Goal: Task Accomplishment & Management: Complete application form

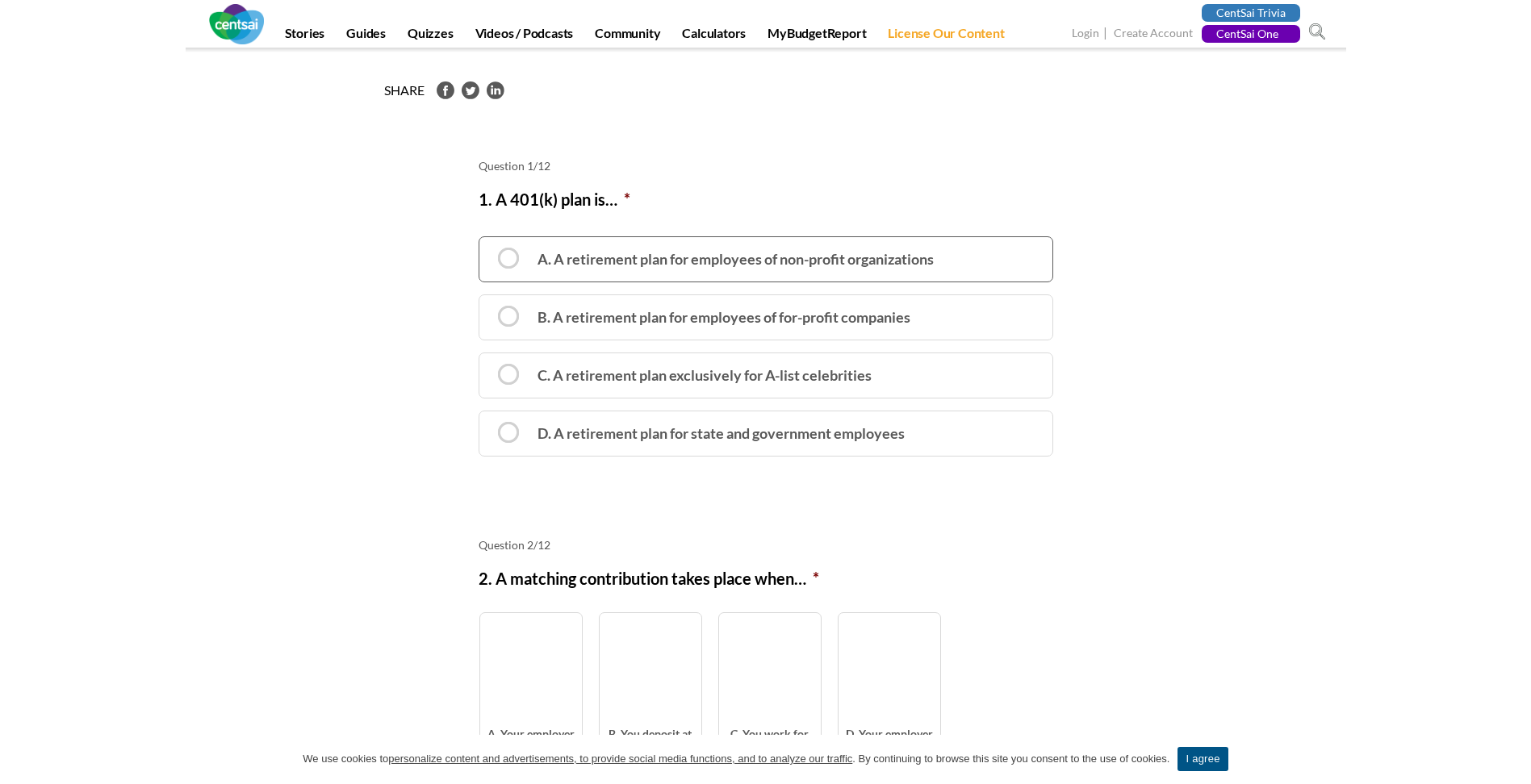
click at [511, 268] on label "A. A retirement plan for employees of non-profit organizations" at bounding box center [766, 260] width 575 height 46
click at [490, 250] on input "A. A retirement plan for employees of non-profit organizations" at bounding box center [484, 244] width 10 height 10
radio input "true"
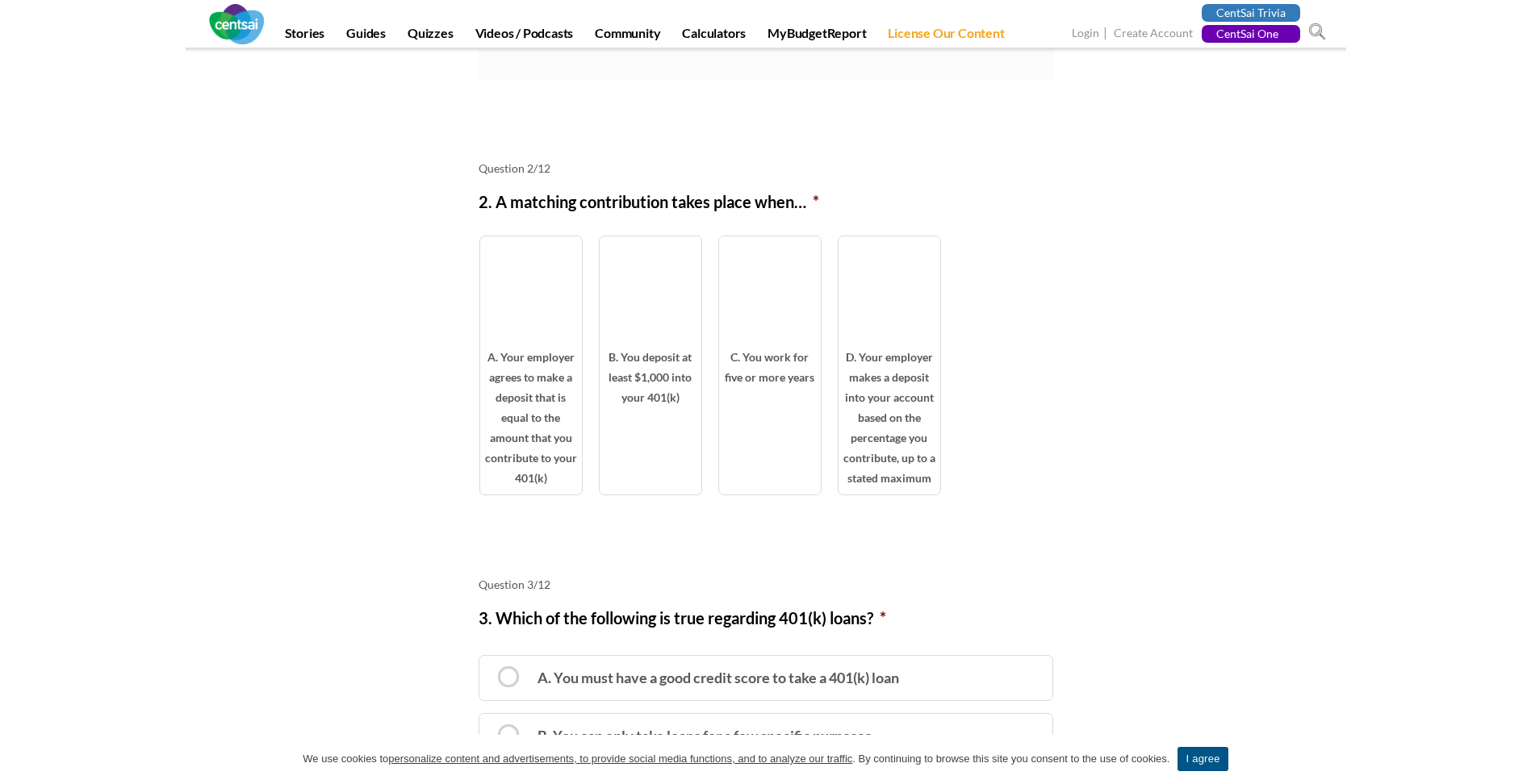
scroll to position [807, 0]
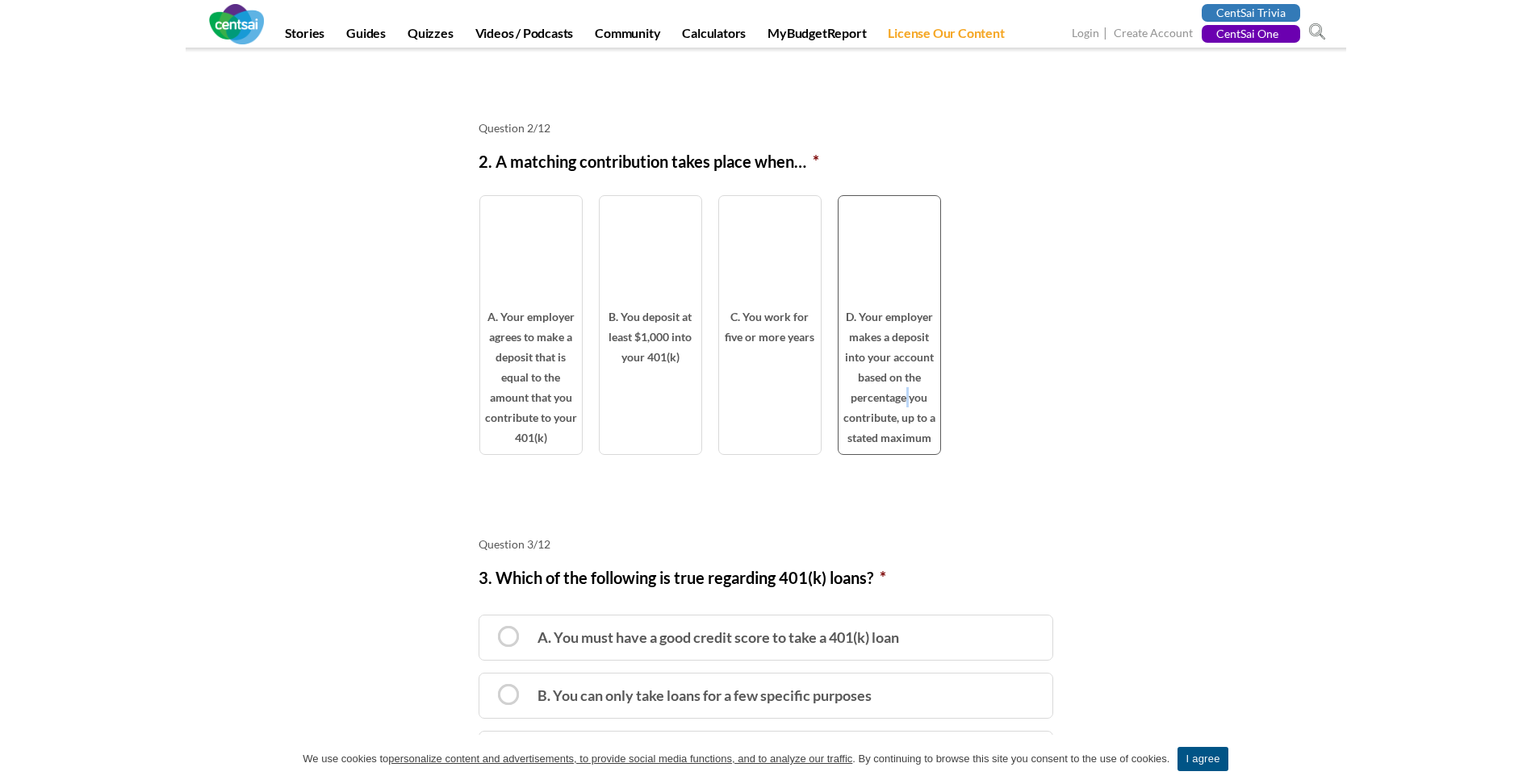
click at [910, 395] on span "D. Your employer makes a deposit into your account based on the percentage you …" at bounding box center [889, 380] width 101 height 148
click at [858, 324] on span "D. Your employer makes a deposit into your account based on the percentage you …" at bounding box center [889, 380] width 101 height 148
radio input "true"
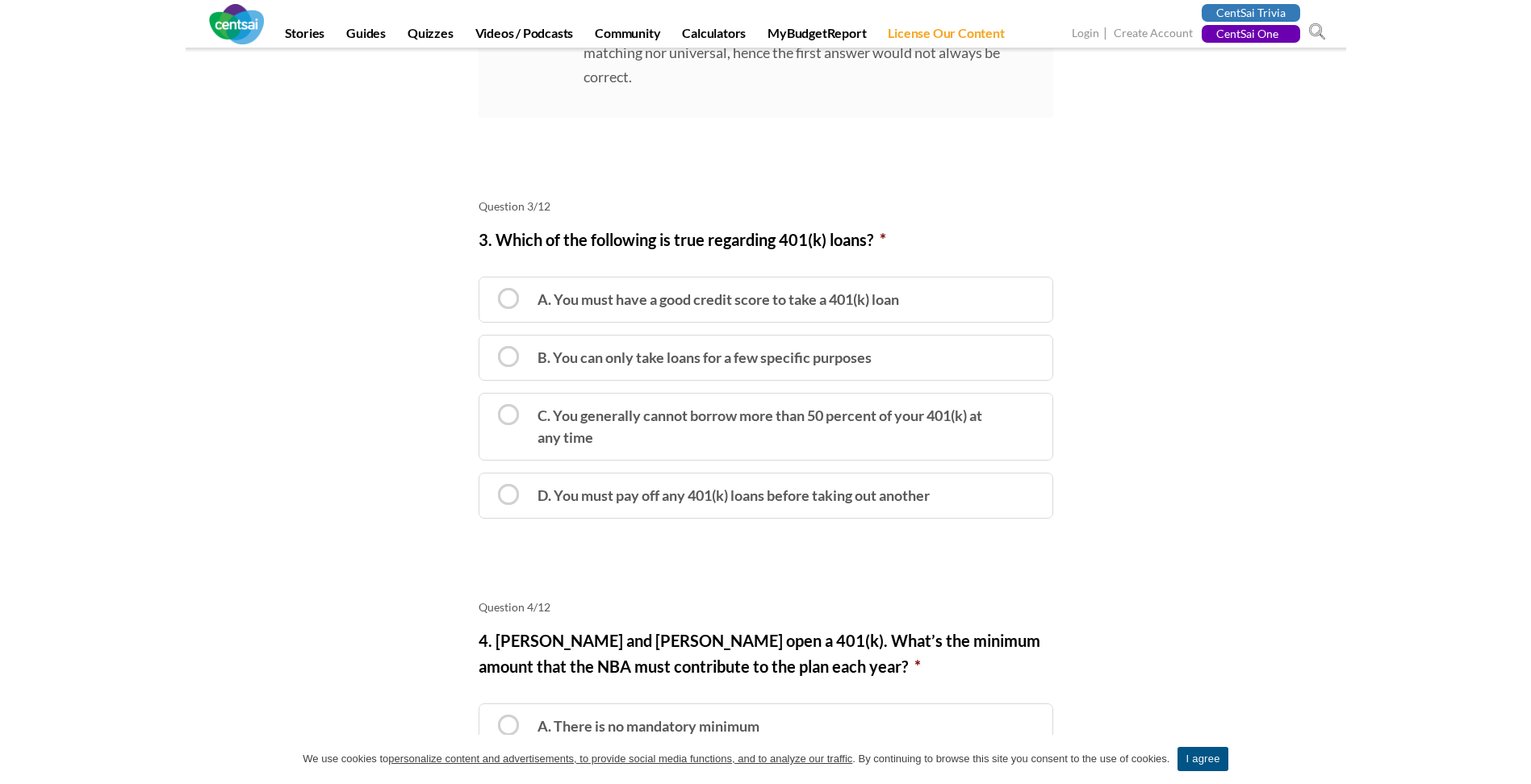
scroll to position [1453, 0]
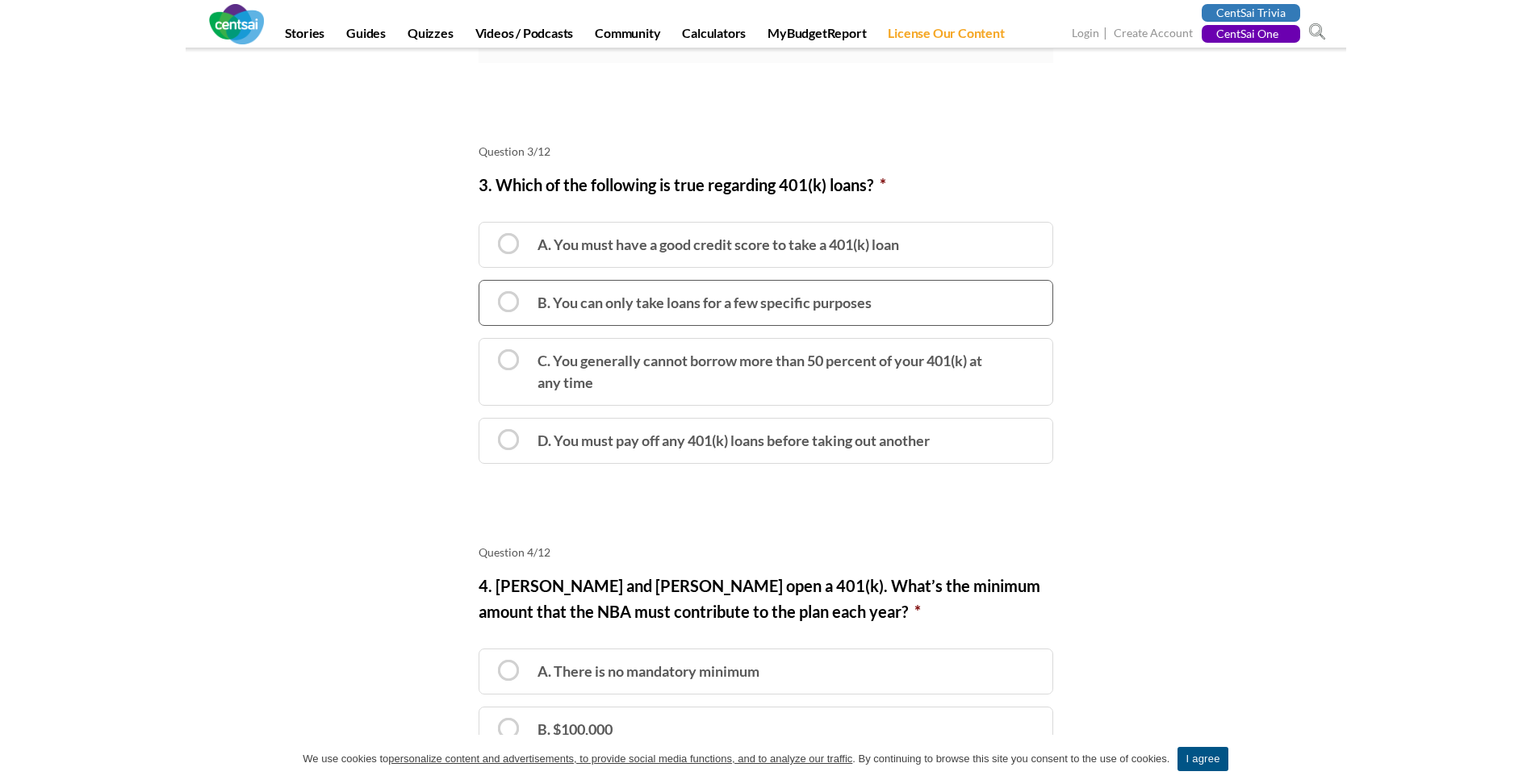
click at [512, 308] on label "B. You can only take loans for a few specific purposes" at bounding box center [766, 303] width 575 height 46
click at [490, 294] on input "B. You can only take loans for a few specific purposes" at bounding box center [484, 288] width 10 height 10
radio input "true"
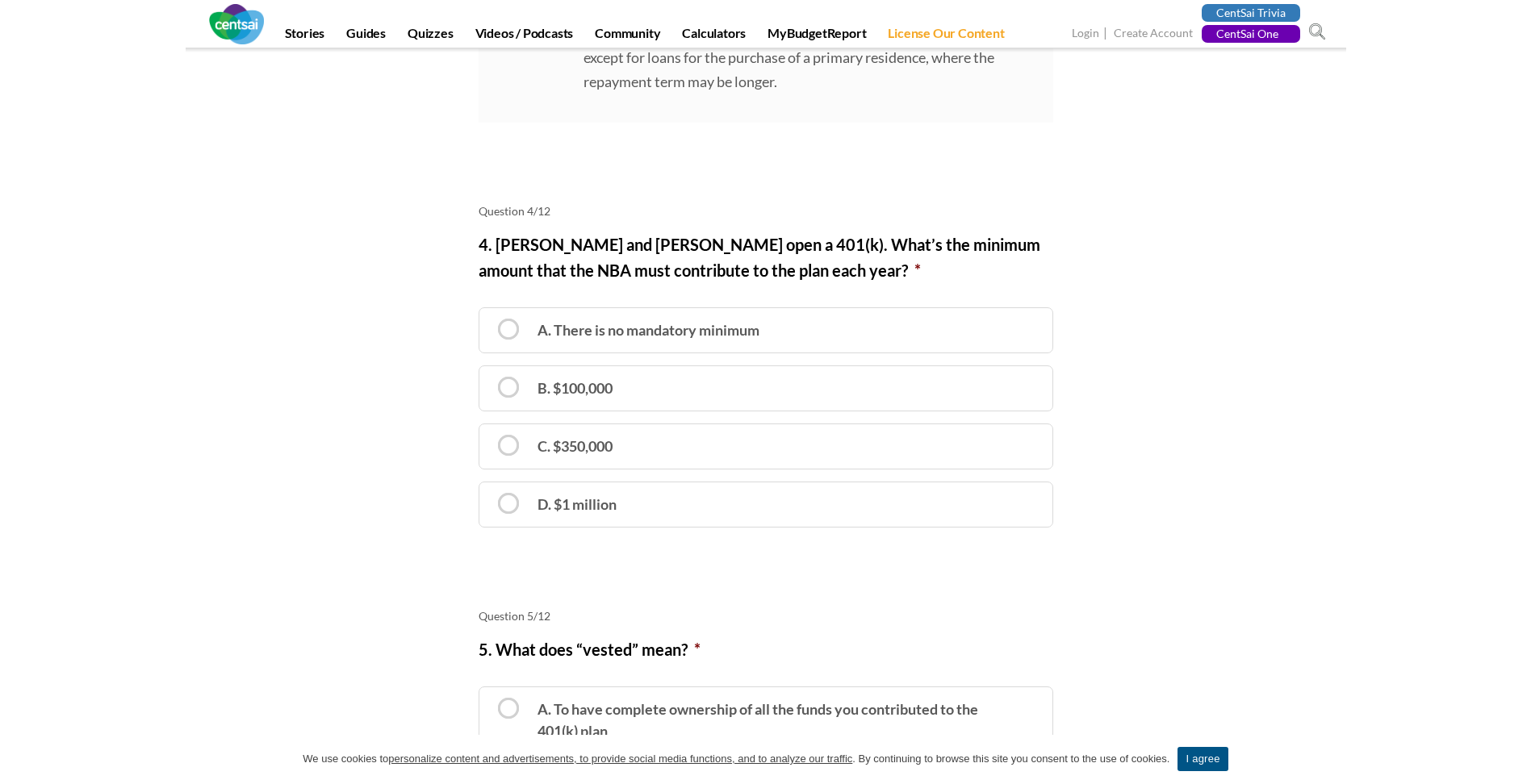
scroll to position [2179, 0]
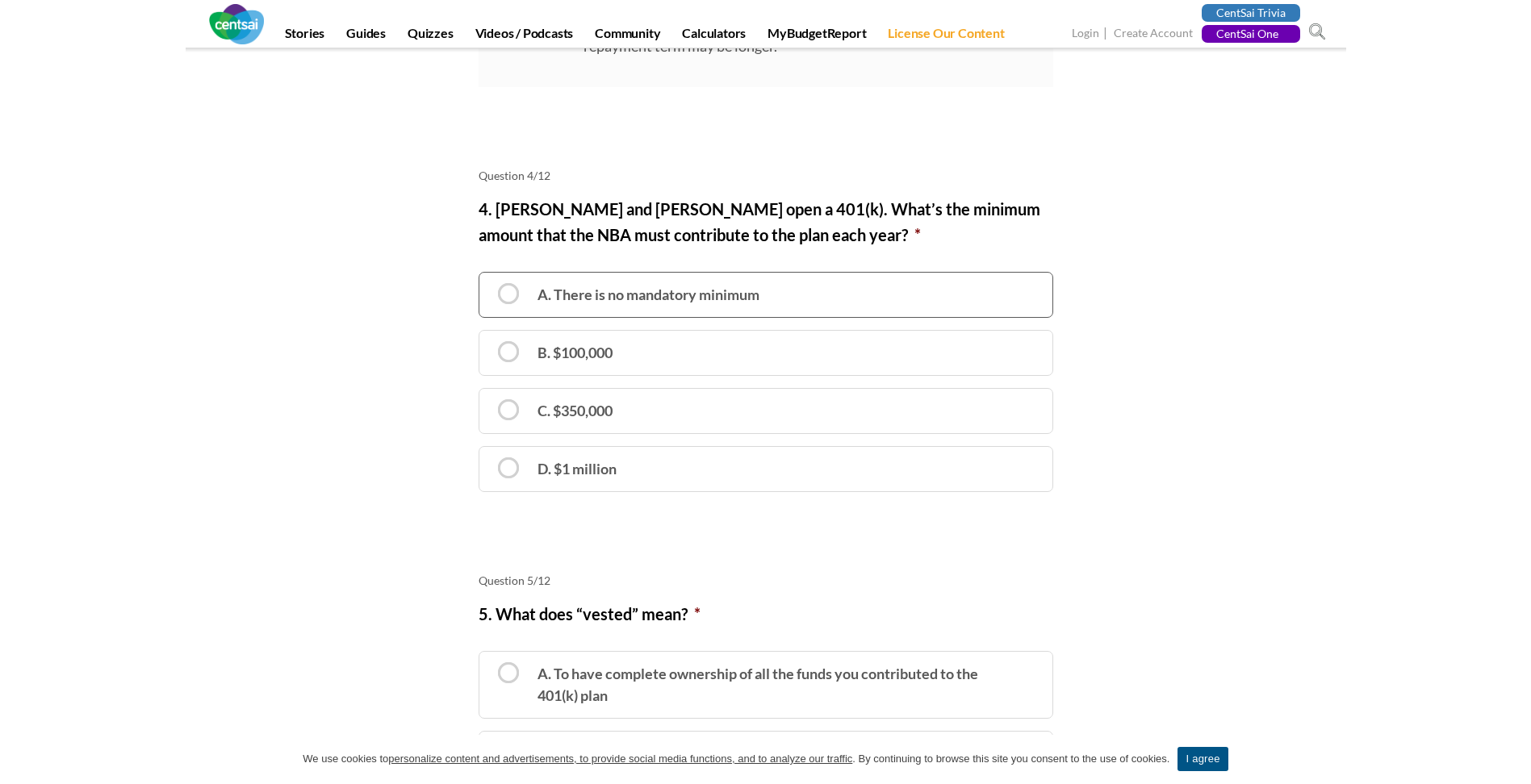
click at [512, 288] on label "A. There is no mandatory minimum" at bounding box center [766, 295] width 575 height 46
click at [490, 286] on input "A. There is no mandatory minimum" at bounding box center [484, 280] width 10 height 10
radio input "true"
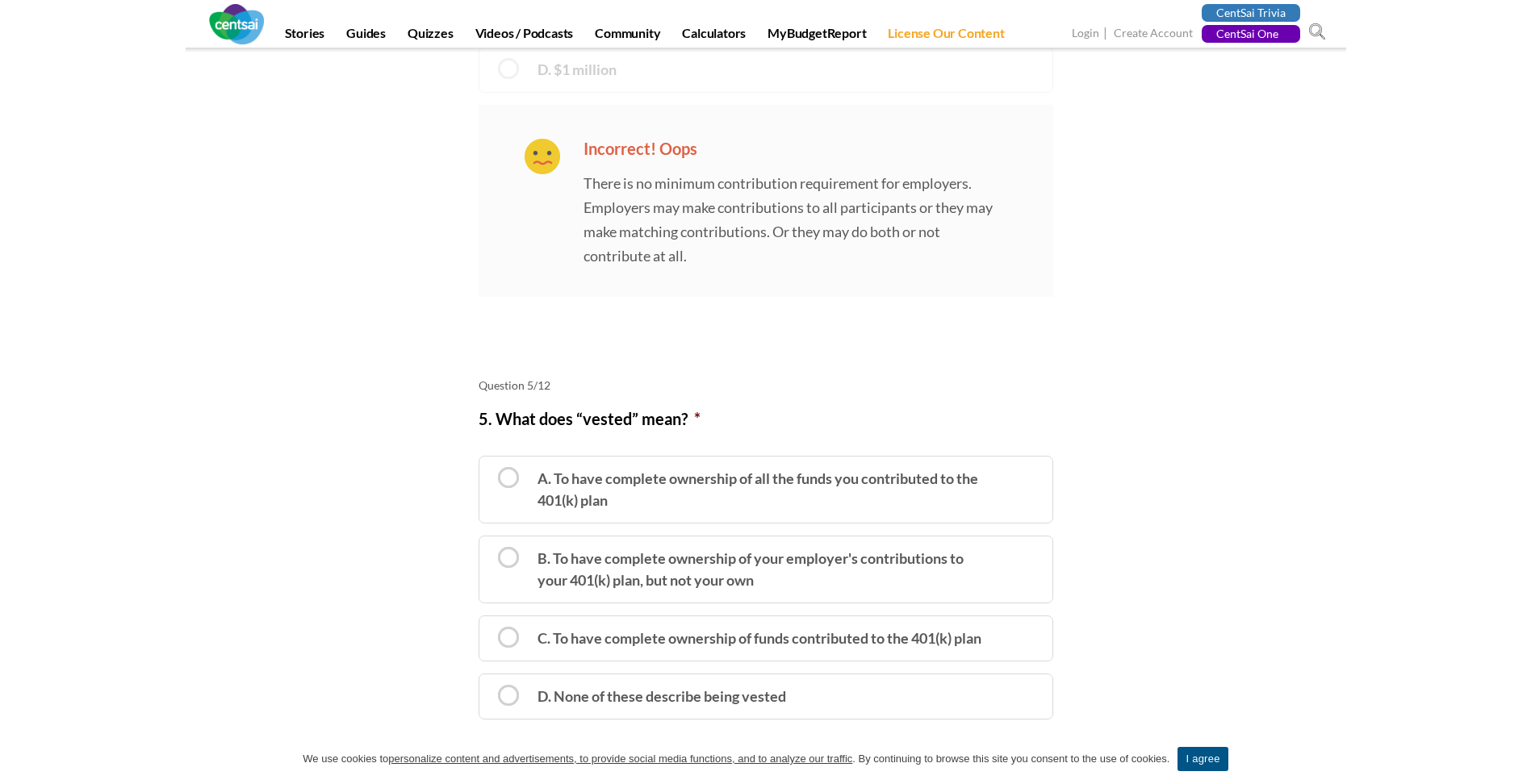
scroll to position [2744, 0]
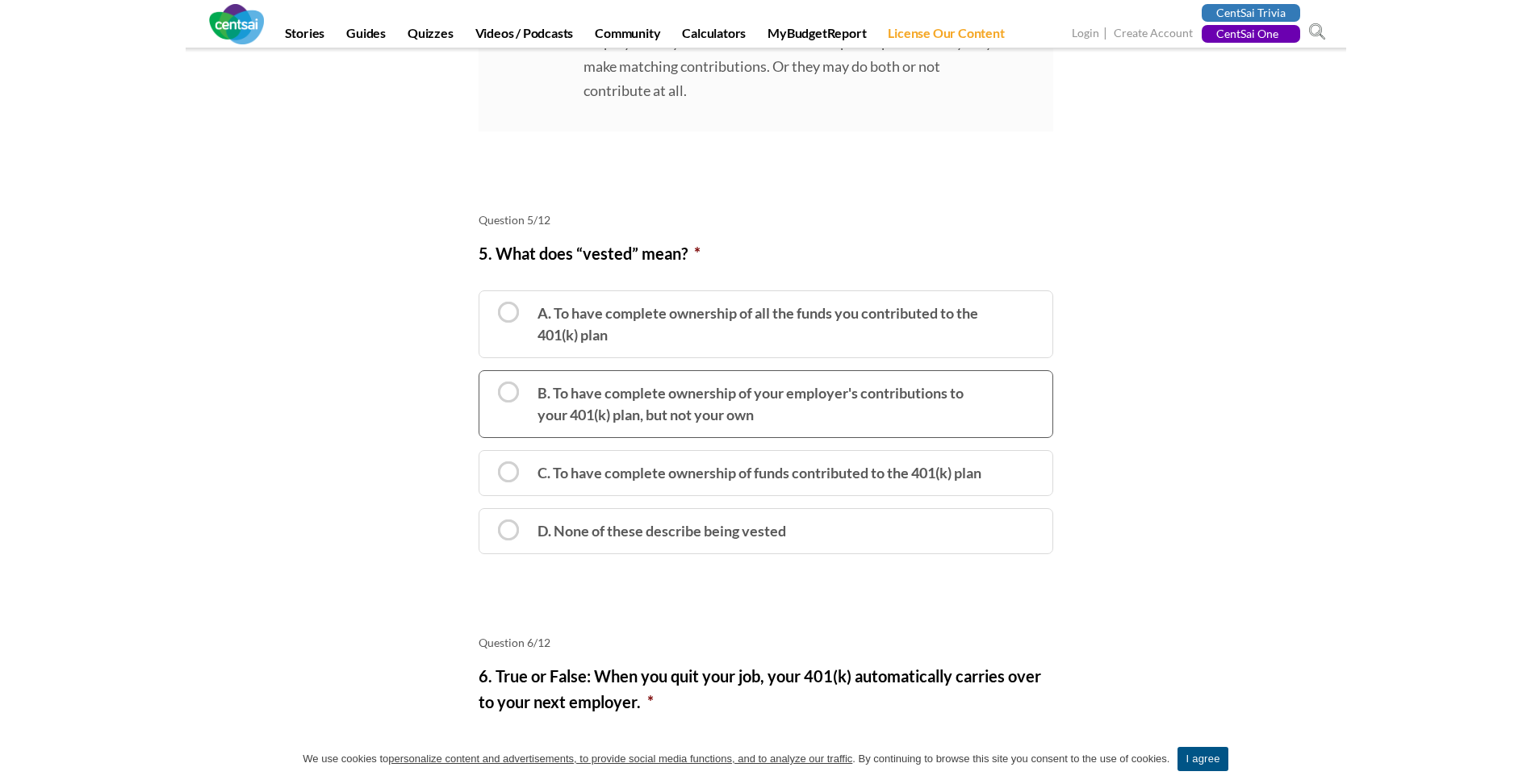
click at [513, 397] on label "B. To have complete ownership of your employer's contributions to your 401(k) p…" at bounding box center [766, 404] width 575 height 68
click at [490, 385] on input "B. To have complete ownership of your employer's contributions to your 401(k) p…" at bounding box center [484, 378] width 10 height 10
radio input "true"
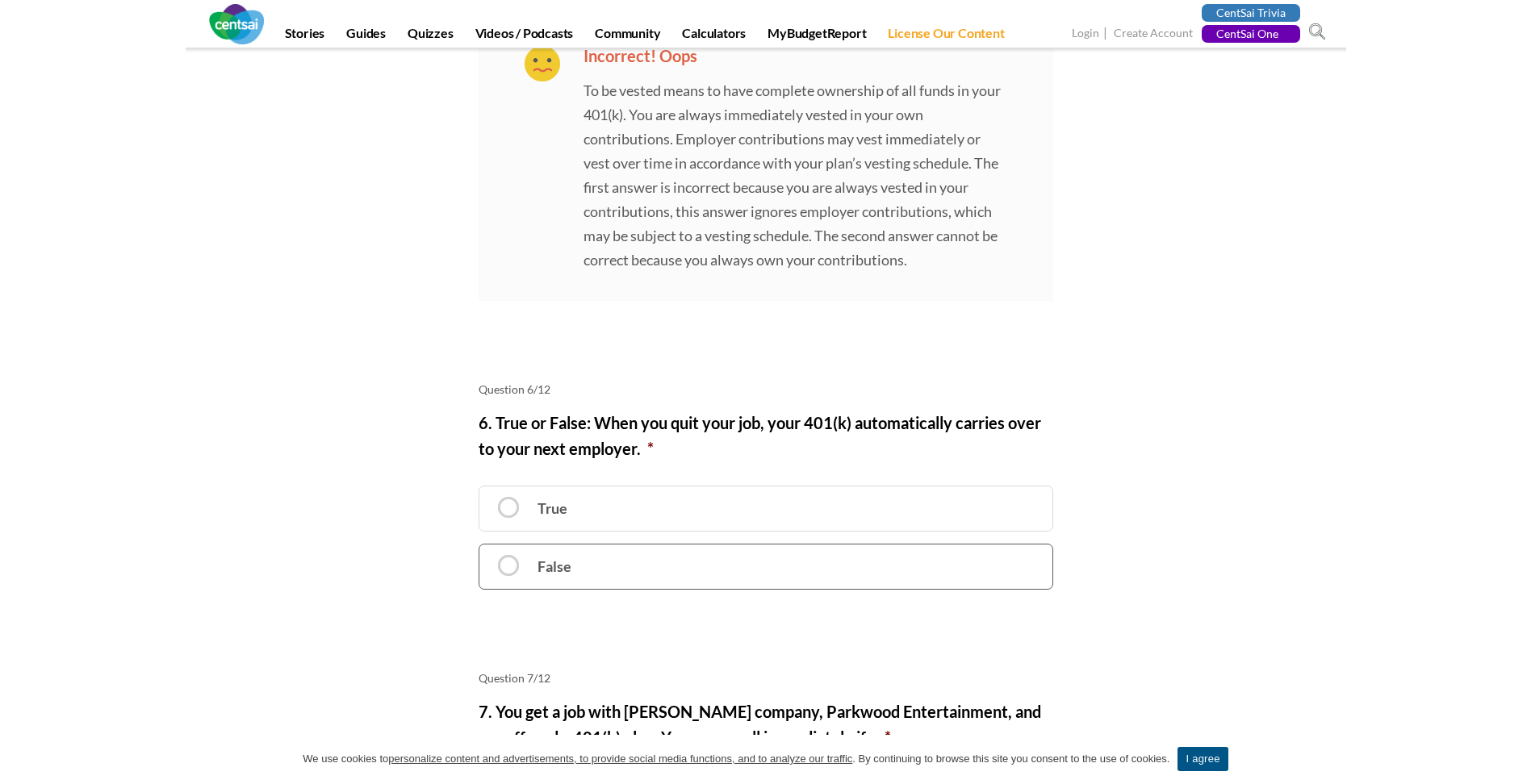
scroll to position [3309, 0]
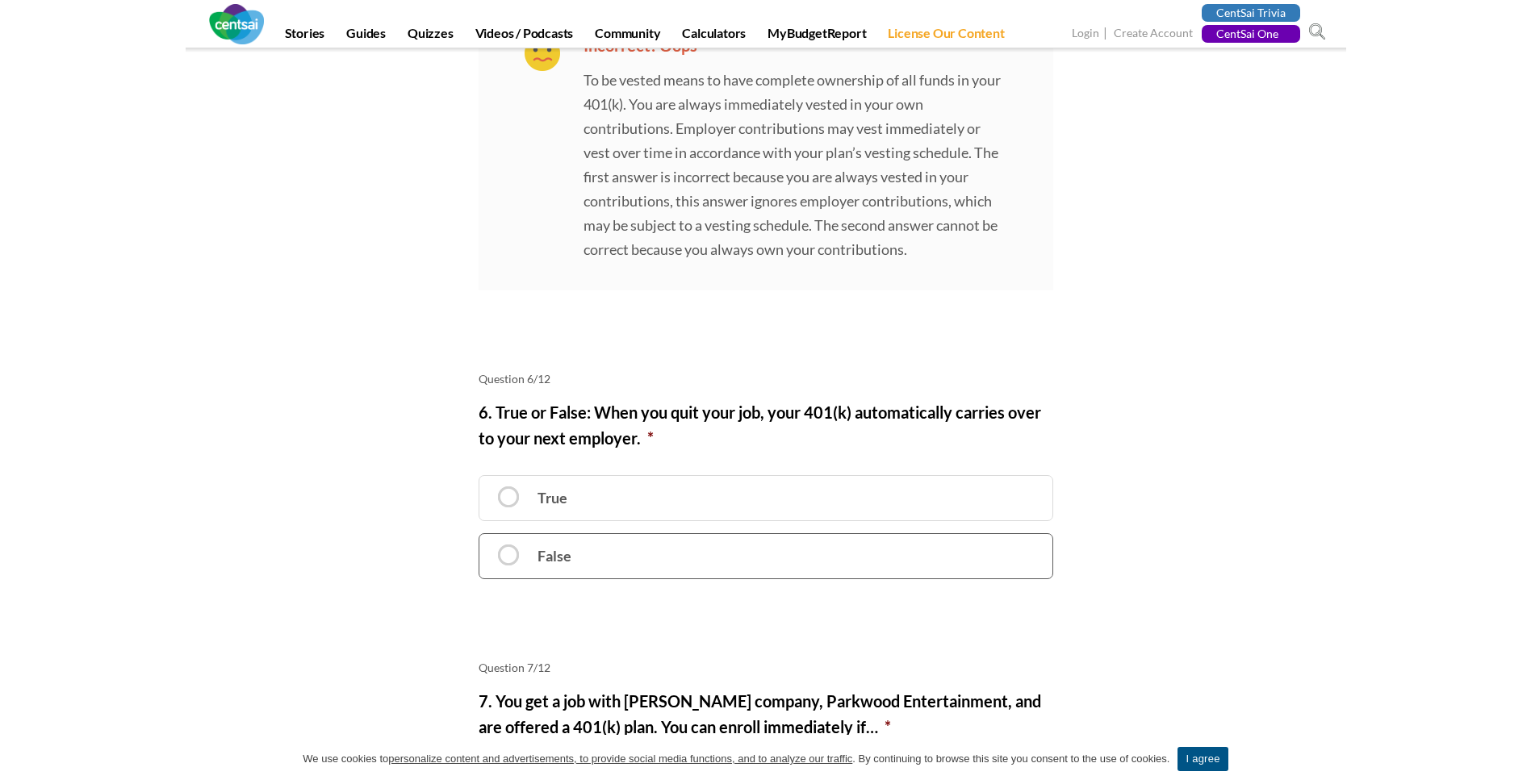
click at [514, 552] on label "False" at bounding box center [766, 556] width 575 height 46
click at [490, 547] on input "False" at bounding box center [484, 542] width 10 height 10
radio input "true"
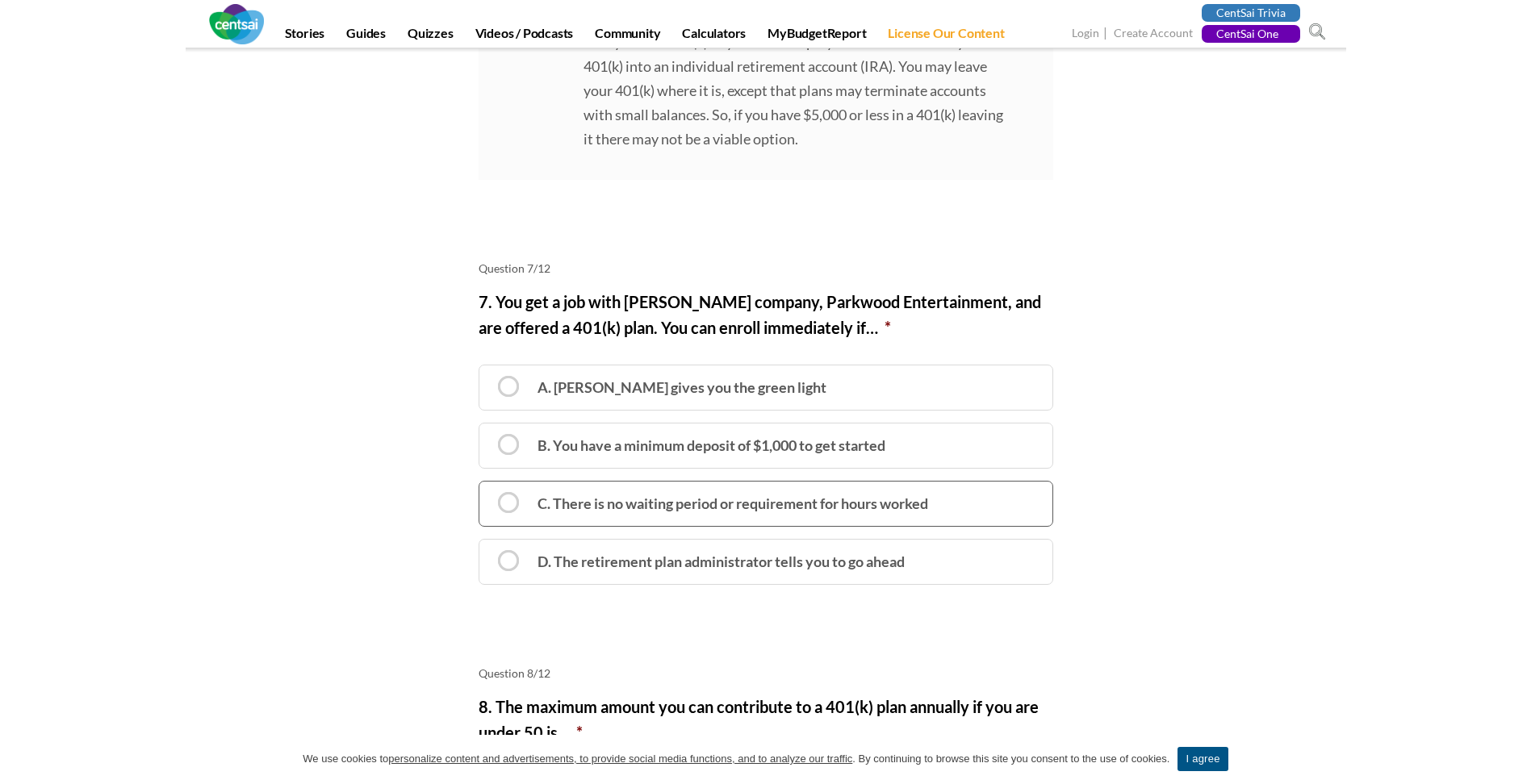
scroll to position [4035, 0]
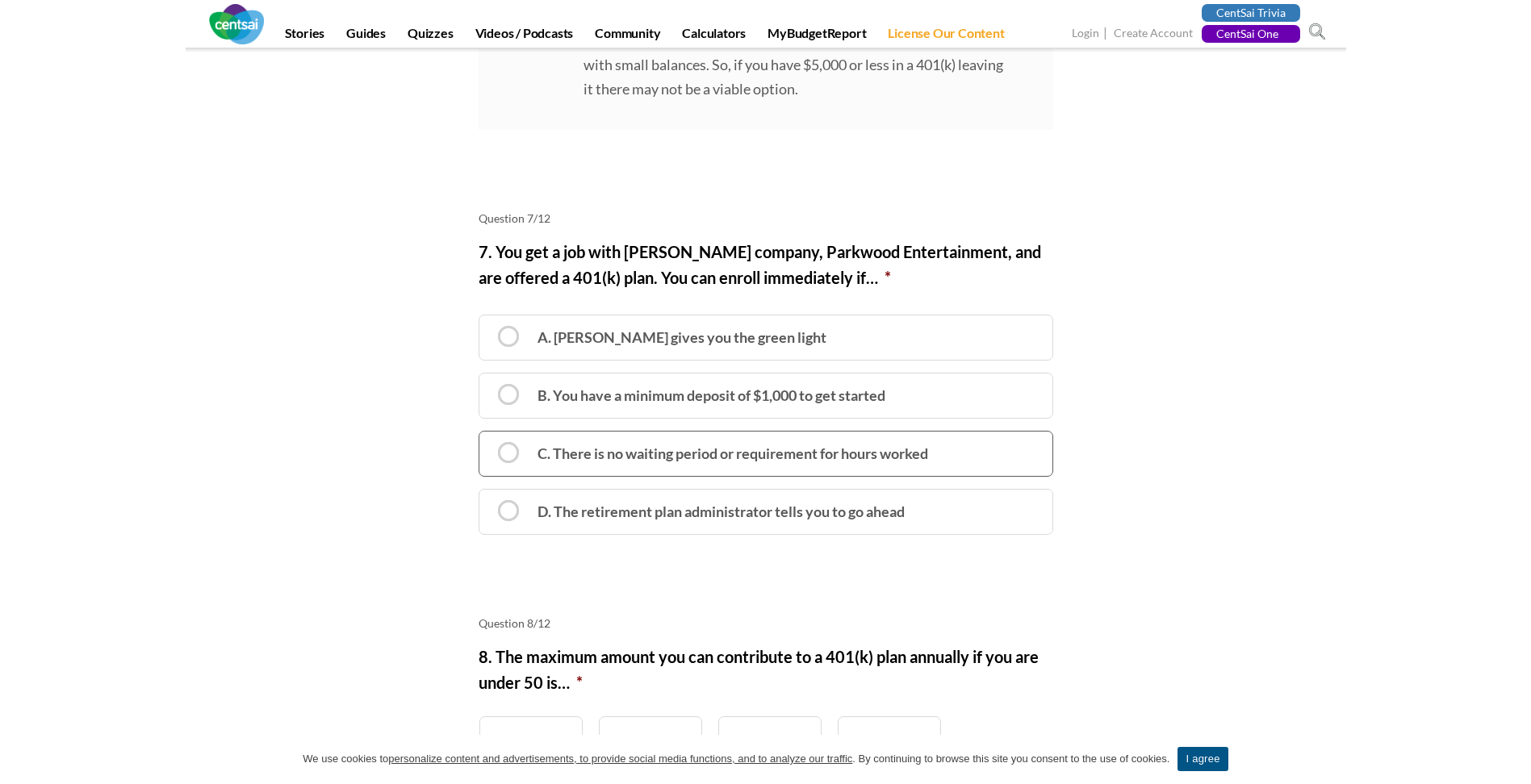
click at [517, 453] on label "C. There is no waiting period or requirement for hours worked" at bounding box center [766, 454] width 575 height 46
click at [490, 445] on input "C. There is no waiting period or requirement for hours worked" at bounding box center [484, 438] width 10 height 10
radio input "true"
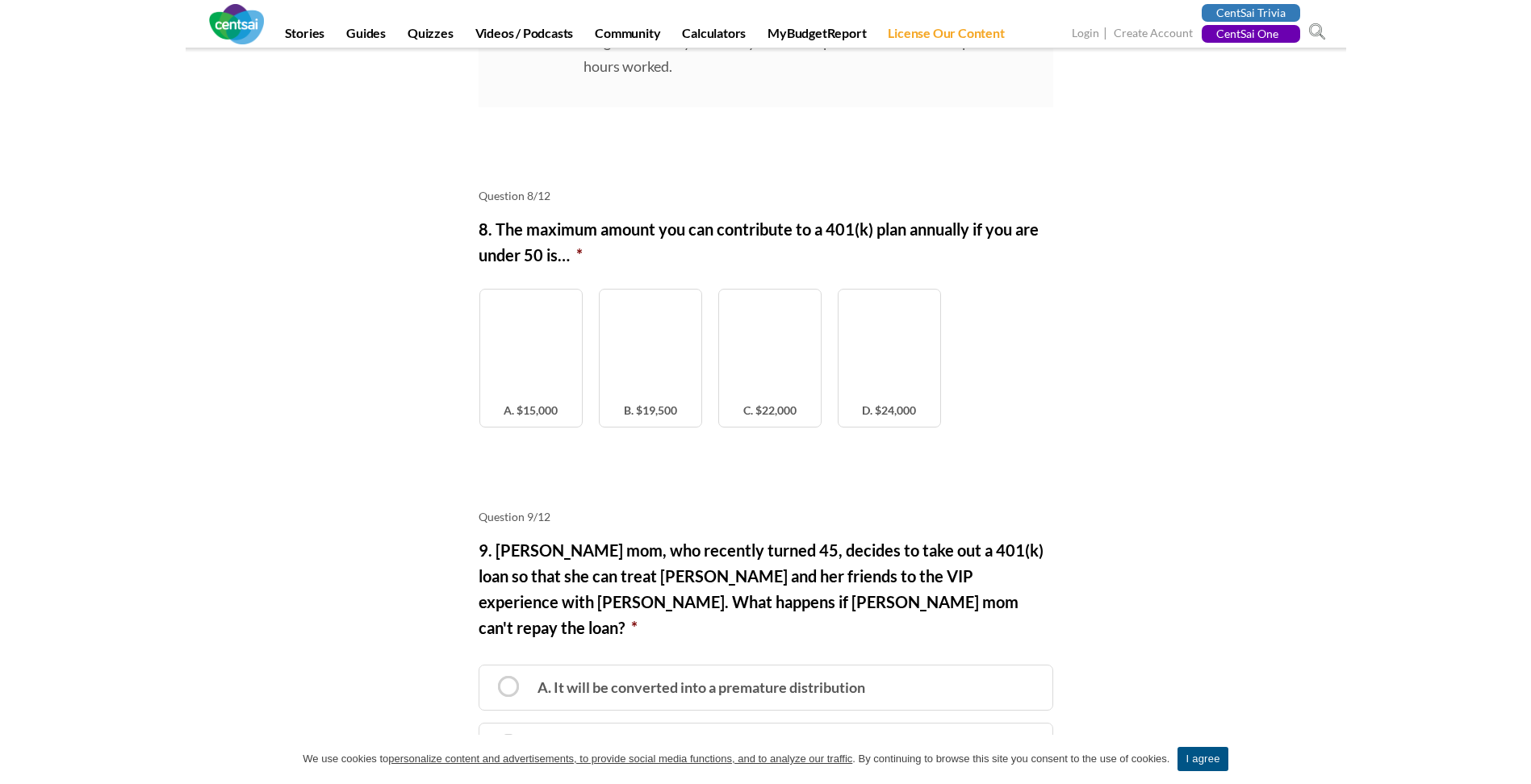
scroll to position [4681, 0]
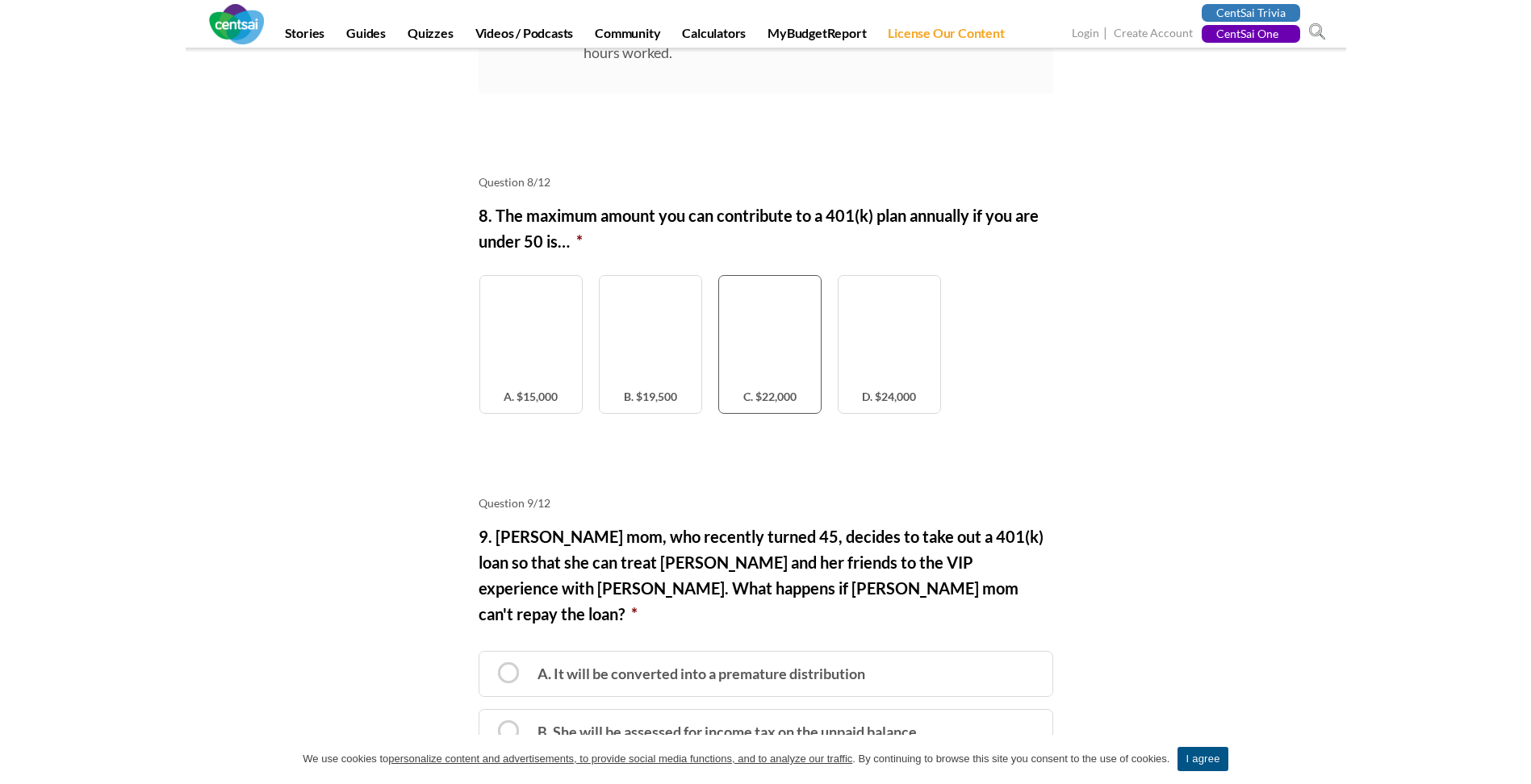
click at [779, 402] on span "C. $22,000" at bounding box center [769, 399] width 101 height 27
radio input "true"
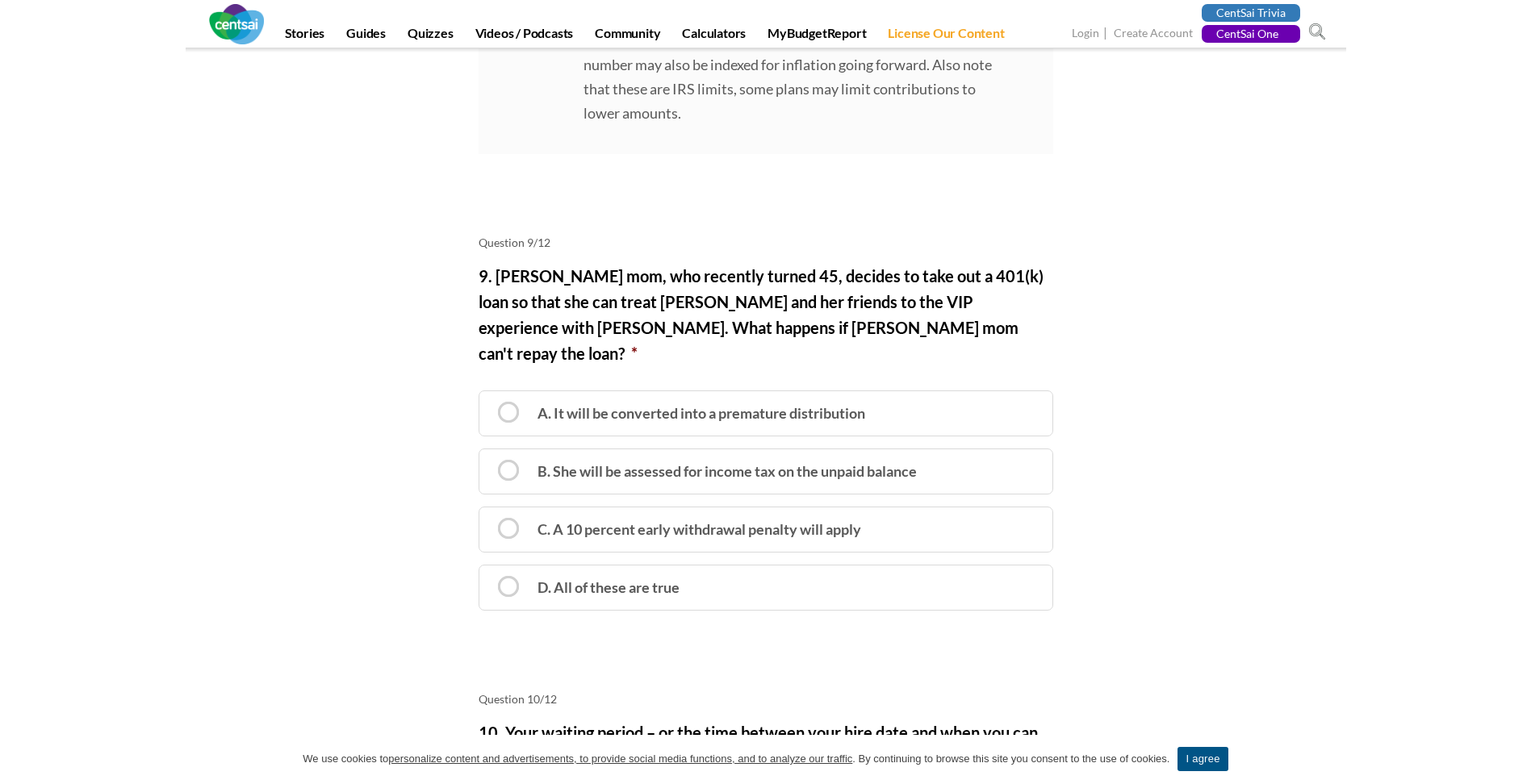
scroll to position [5246, 0]
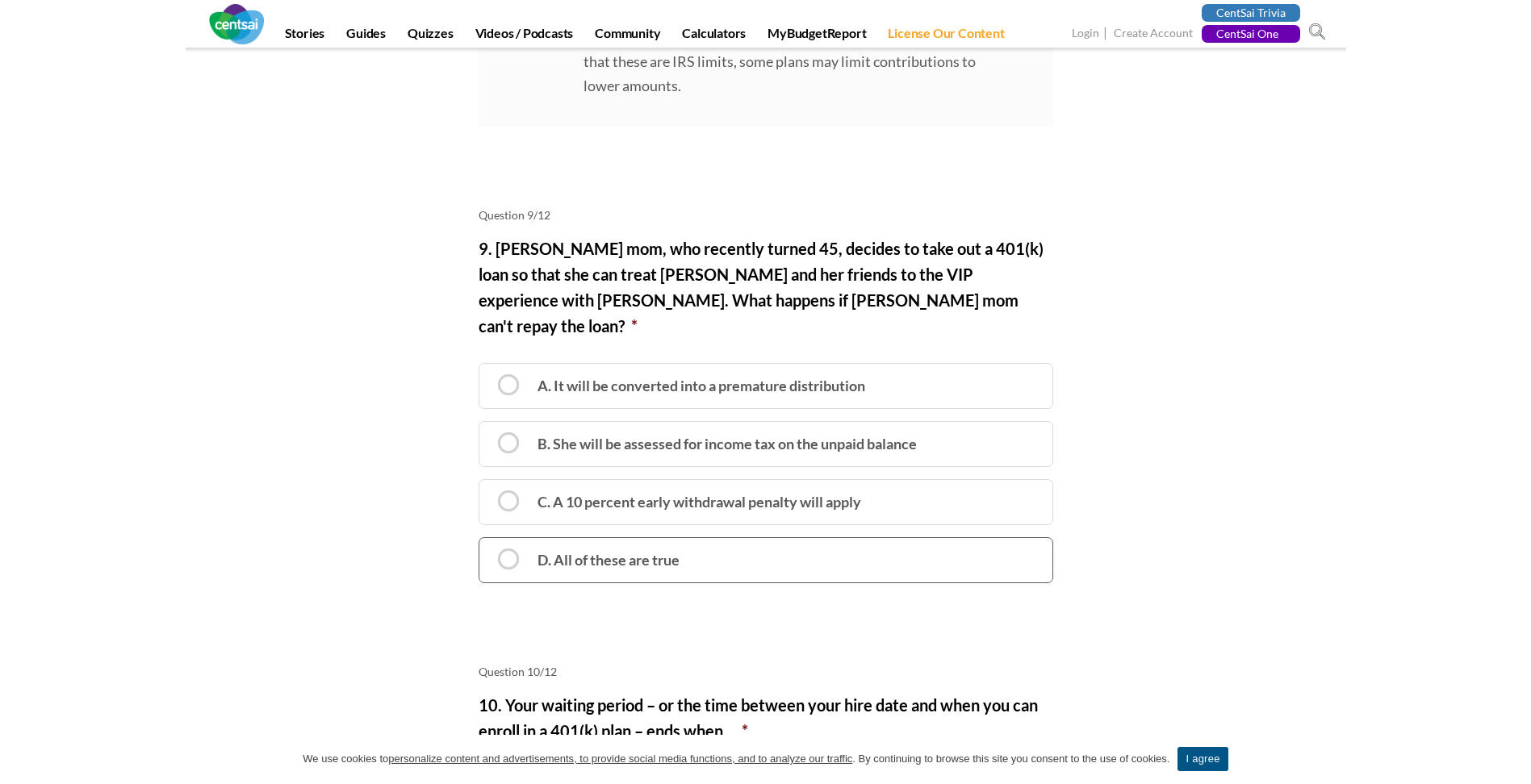
click at [517, 538] on label "D. All of these are true" at bounding box center [766, 561] width 575 height 46
click at [490, 541] on input "D. All of these are true" at bounding box center [484, 545] width 10 height 10
radio input "true"
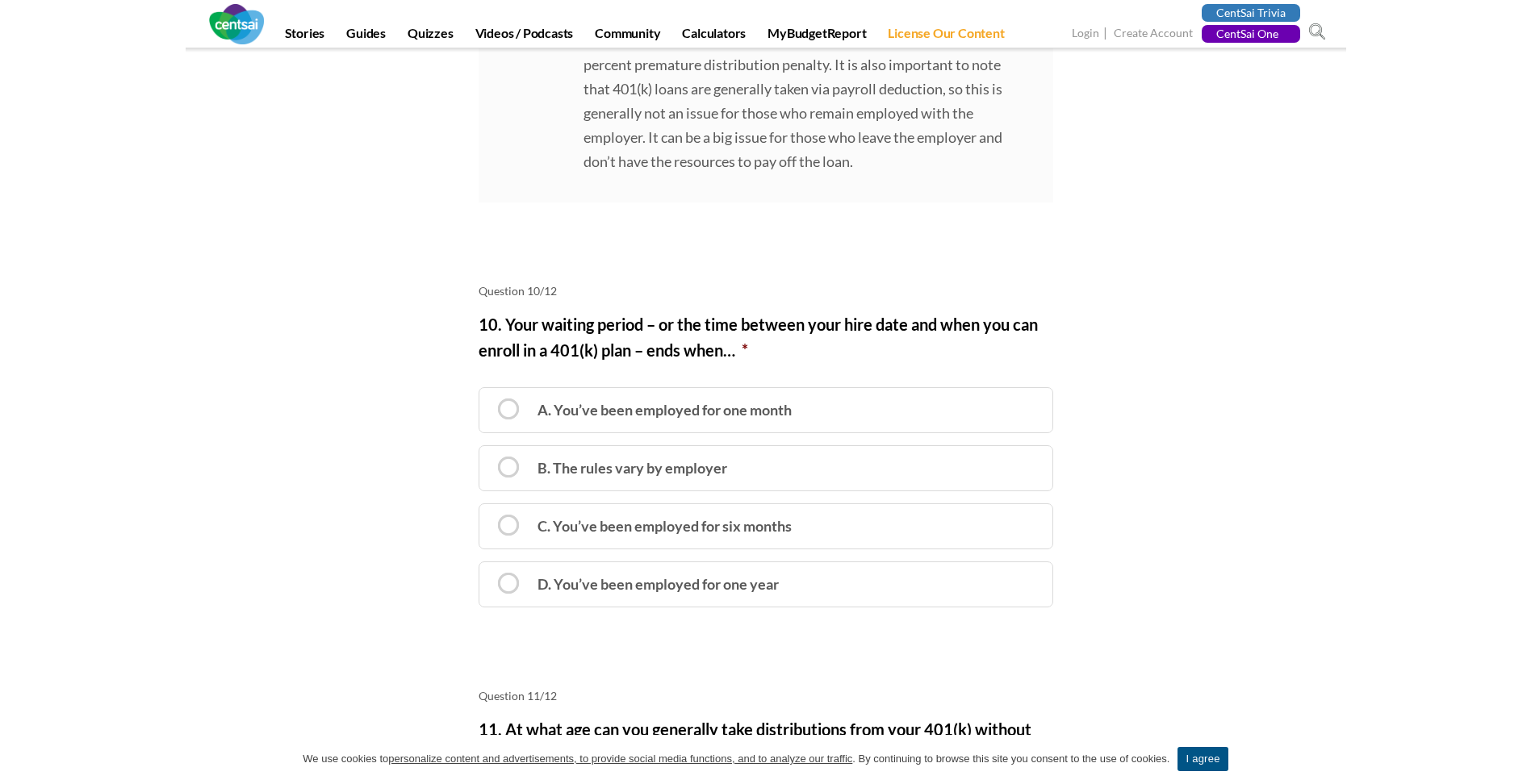
scroll to position [5972, 0]
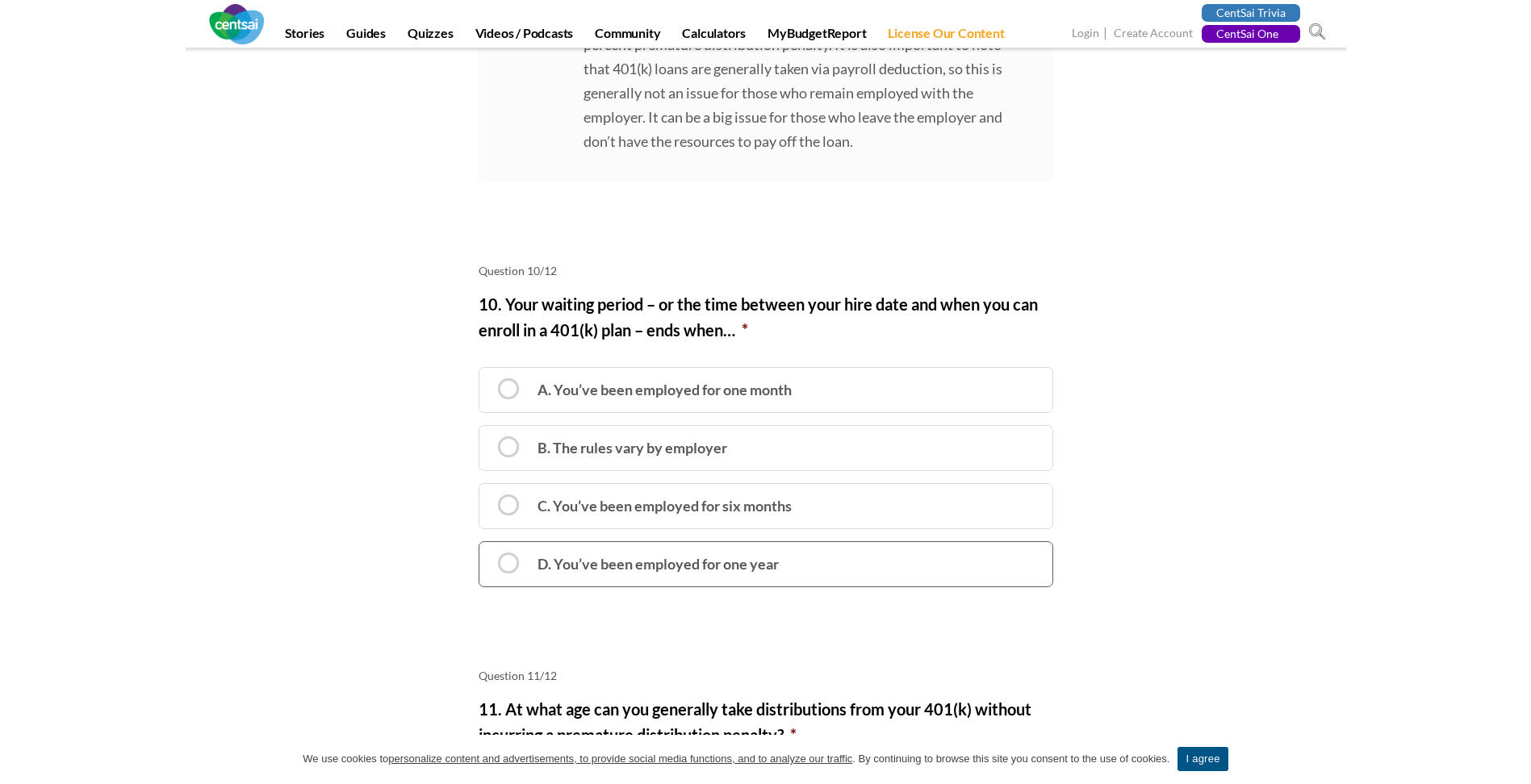
click at [509, 542] on label "D. You’ve been employed for one year" at bounding box center [766, 565] width 575 height 46
click at [490, 544] on input "D. You’ve been employed for one year" at bounding box center [484, 549] width 10 height 10
radio input "true"
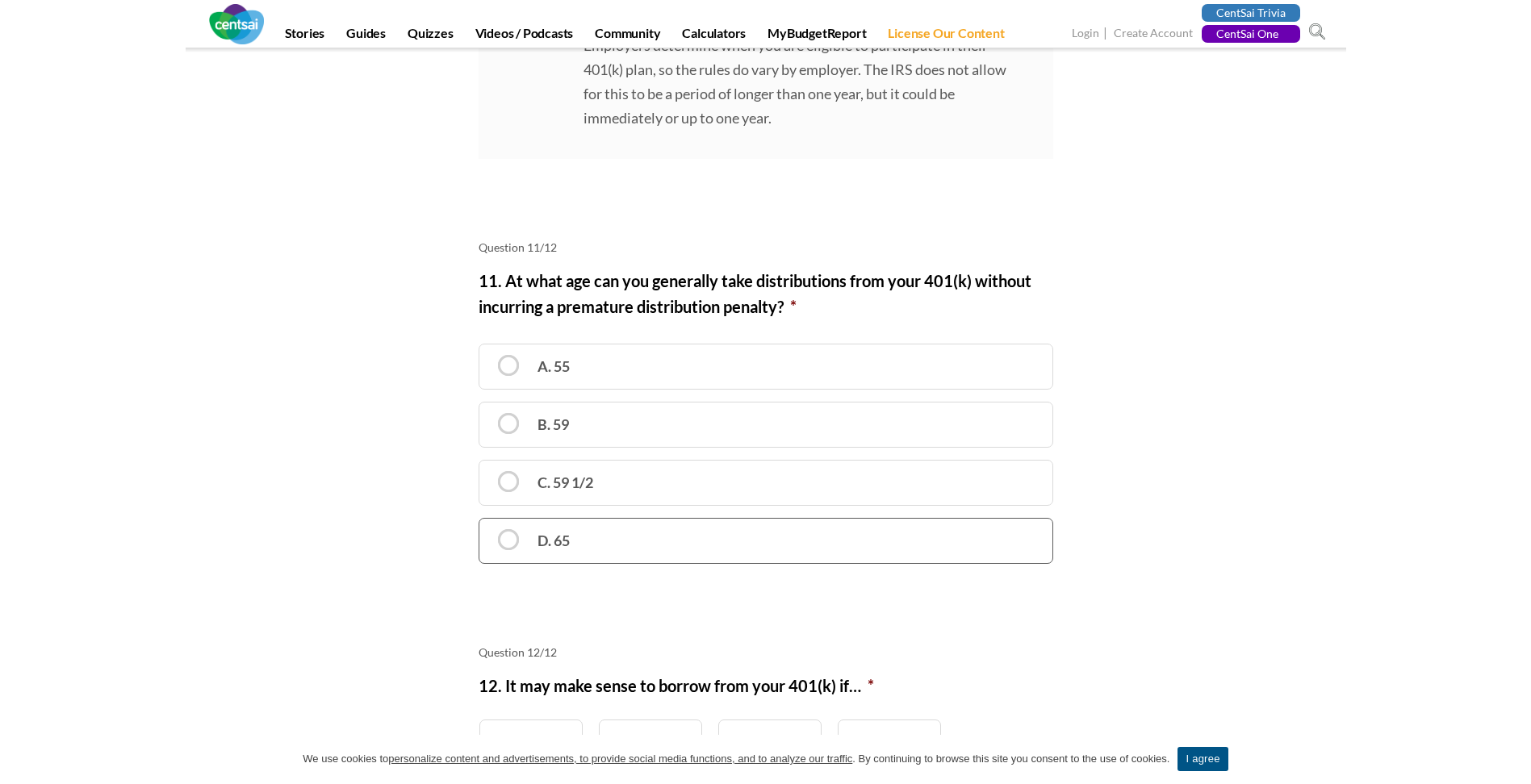
scroll to position [6537, 0]
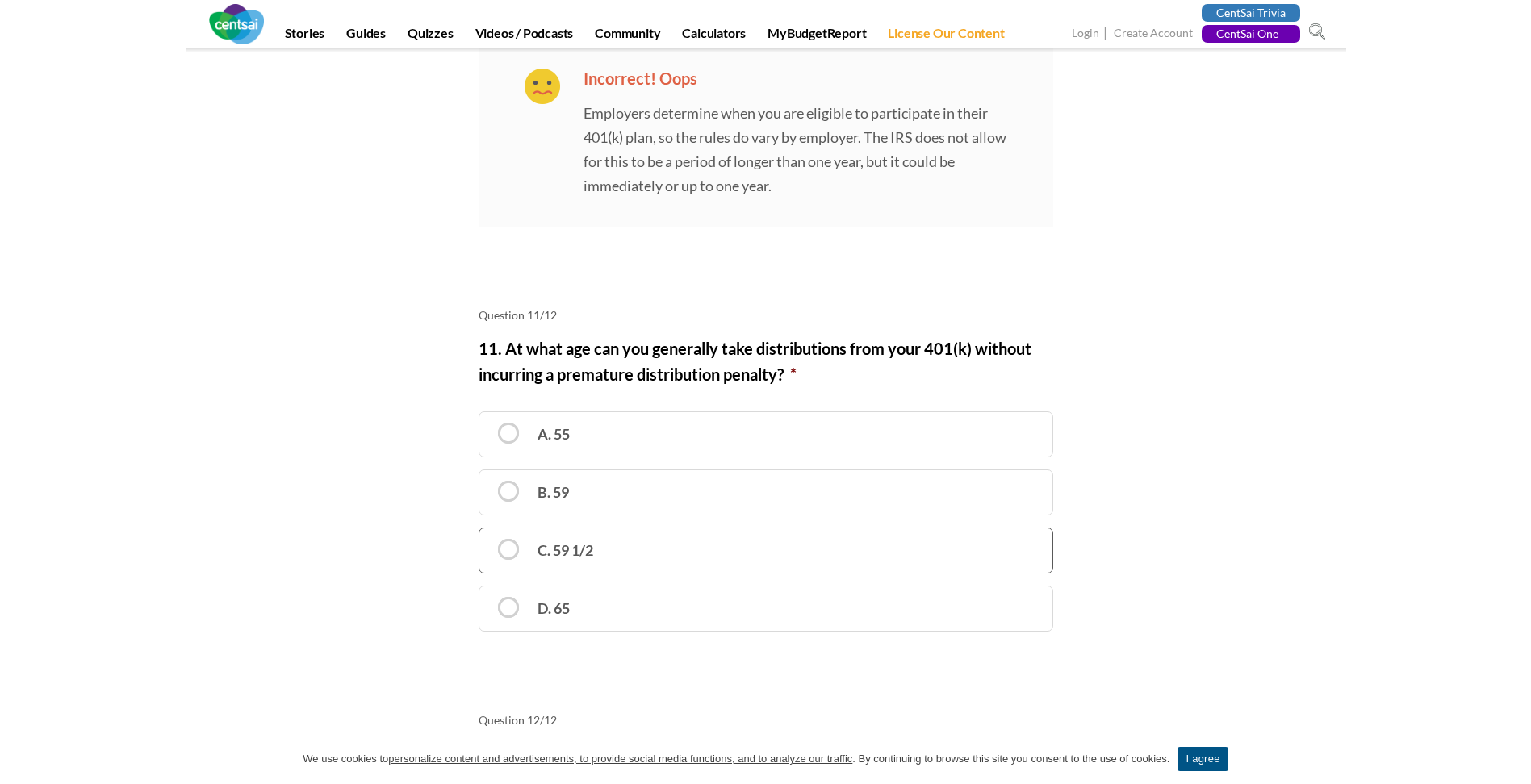
click at [504, 528] on label "C. 59 1/2" at bounding box center [766, 551] width 575 height 46
click at [490, 531] on input "C. 59 1/2" at bounding box center [484, 536] width 10 height 10
radio input "true"
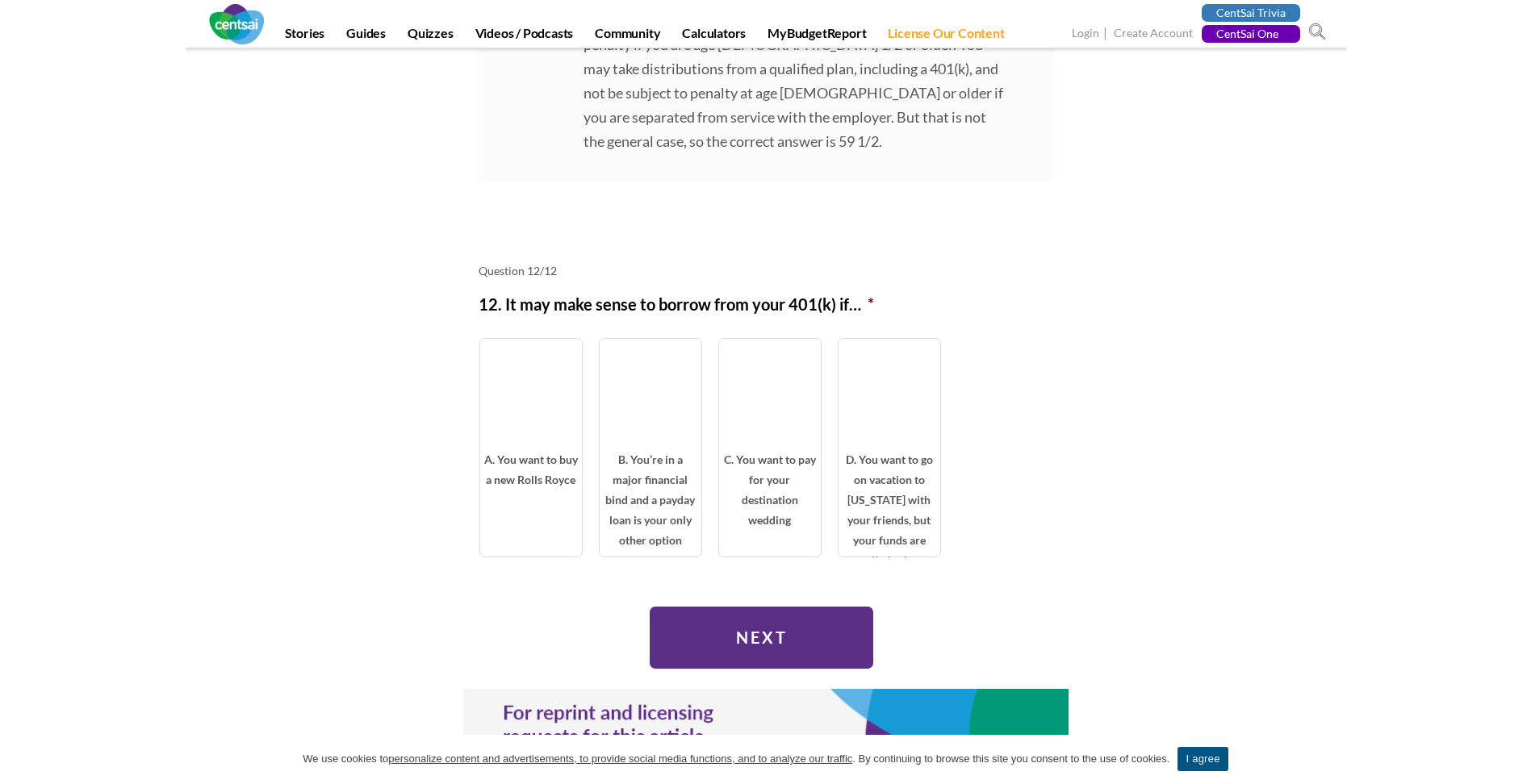
scroll to position [7344, 0]
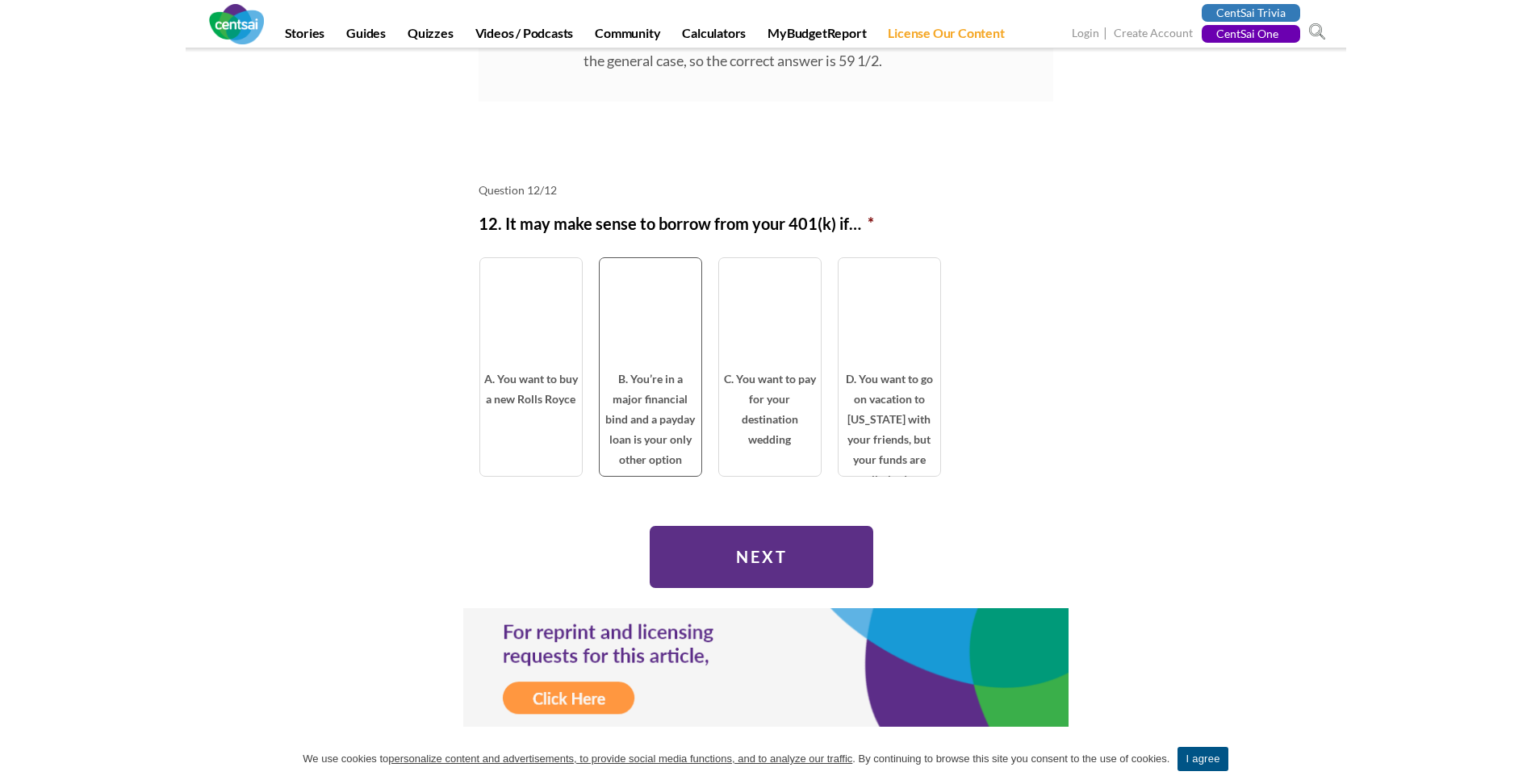
click at [654, 372] on span "B. You’re in a major financial bind and a payday loan is your only other option" at bounding box center [649, 423] width 101 height 108
radio input "true"
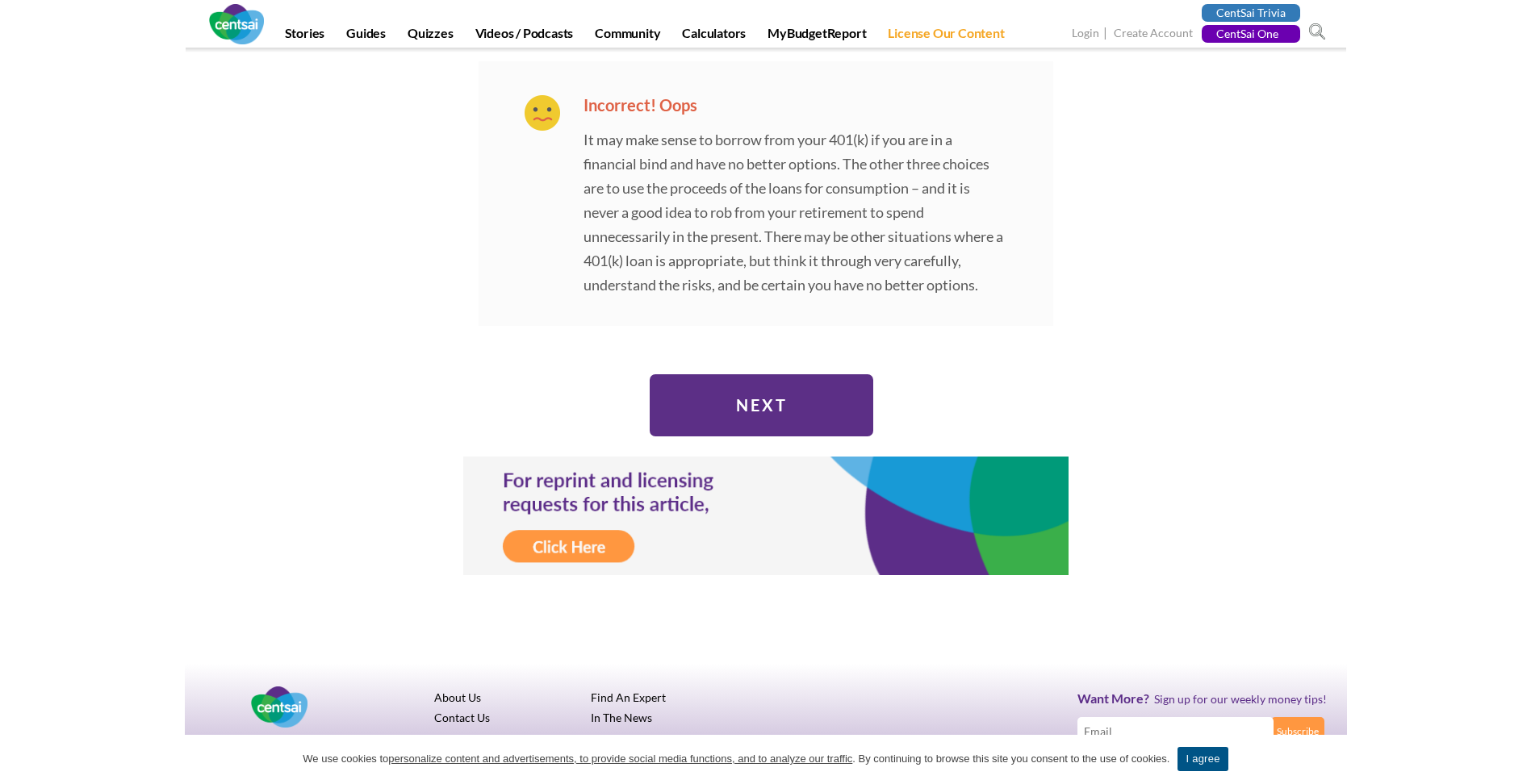
scroll to position [7785, 0]
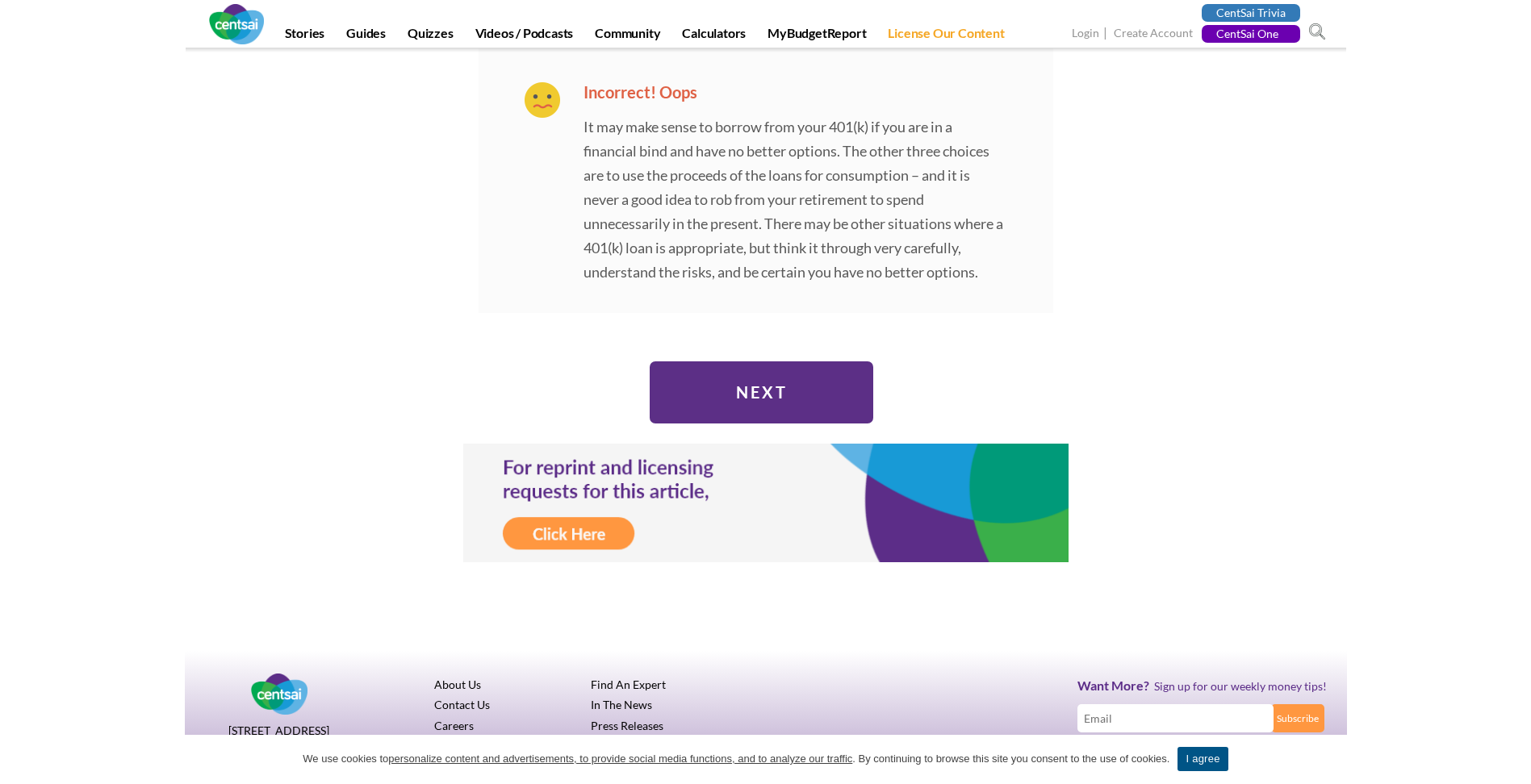
click at [735, 372] on input "Next" at bounding box center [761, 392] width 224 height 62
